Goal: Transaction & Acquisition: Purchase product/service

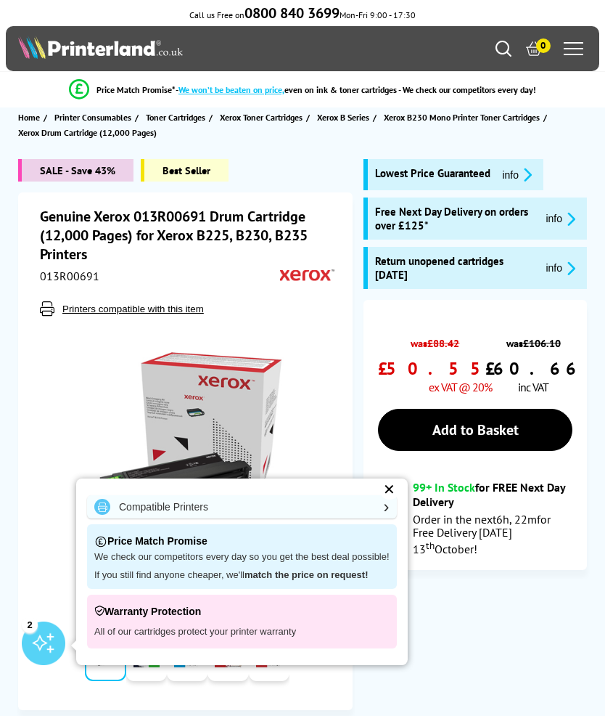
click at [394, 496] on div "✕" at bounding box center [390, 489] width 20 height 20
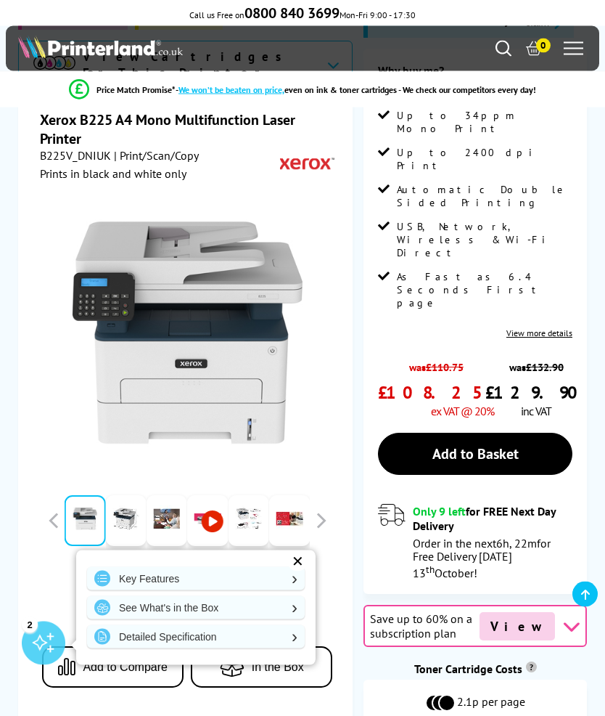
scroll to position [176, 0]
click at [153, 619] on link "See What's in the Box" at bounding box center [196, 607] width 218 height 23
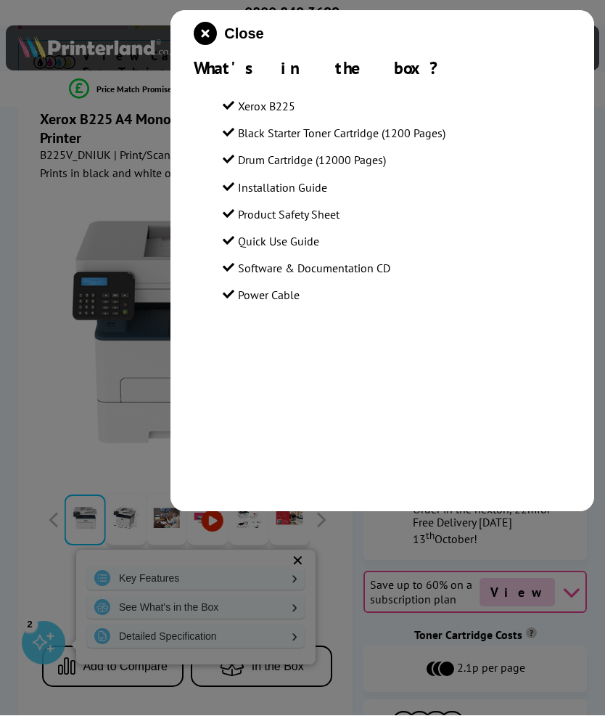
scroll to position [210, 0]
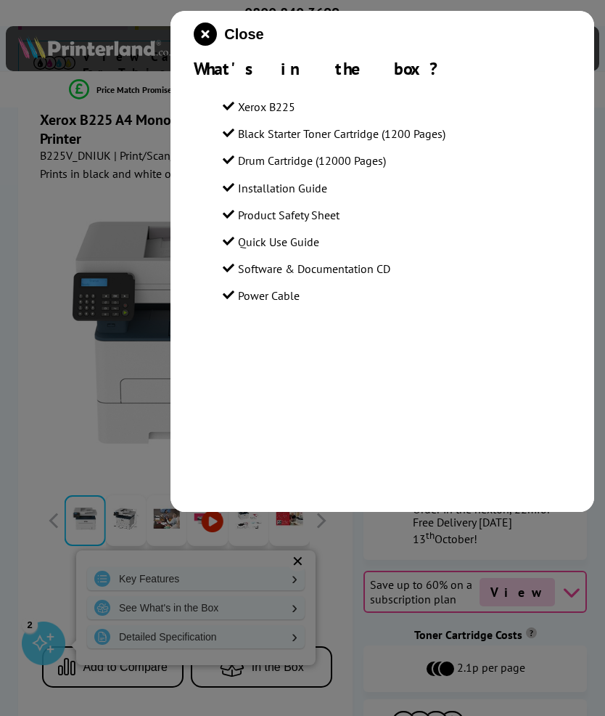
click at [206, 38] on icon "close modal" at bounding box center [205, 33] width 23 height 23
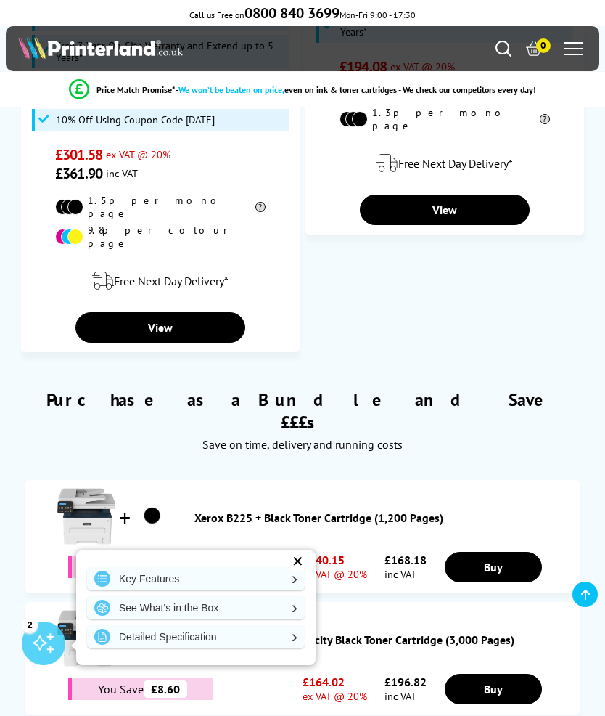
scroll to position [1833, 0]
